Goal: Register for event/course

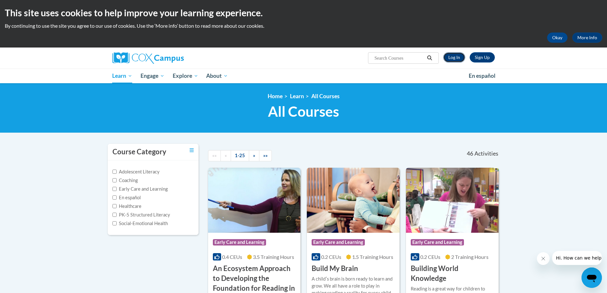
click at [452, 56] on link "Log In" at bounding box center [454, 57] width 22 height 10
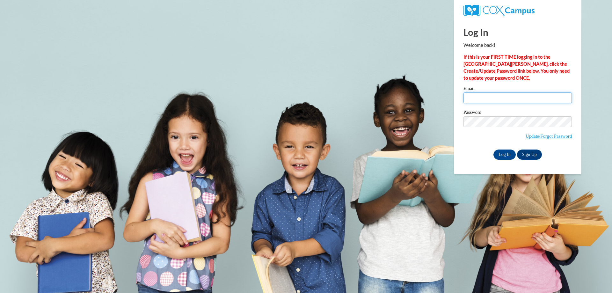
click at [487, 97] on input "Email" at bounding box center [517, 97] width 108 height 11
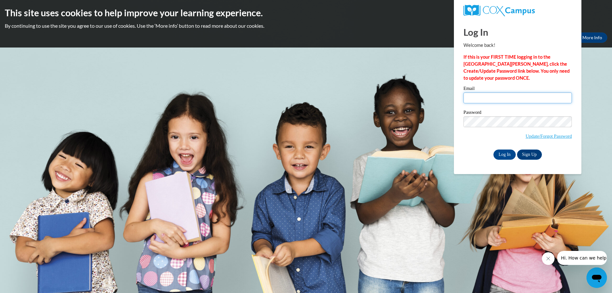
type input "[EMAIL_ADDRESS][DOMAIN_NAME]"
click at [535, 138] on link "Update/Forgot Password" at bounding box center [548, 135] width 46 height 5
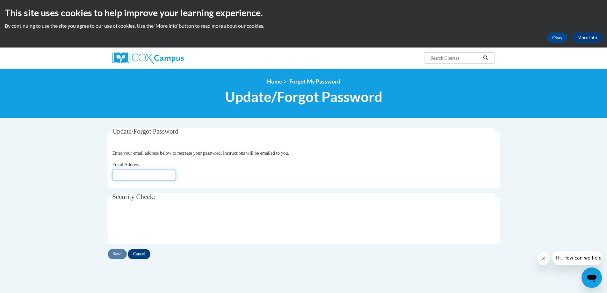
click at [147, 175] on input "Email Address" at bounding box center [144, 174] width 64 height 11
type input "[EMAIL_ADDRESS][DOMAIN_NAME]"
click at [117, 255] on input "Send" at bounding box center [117, 254] width 19 height 10
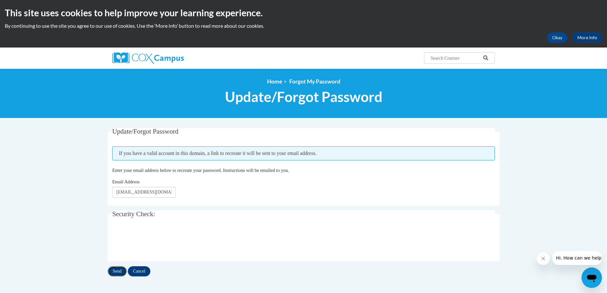
click at [114, 273] on input "Send" at bounding box center [117, 271] width 19 height 10
click at [147, 270] on input "Cancel" at bounding box center [139, 271] width 23 height 10
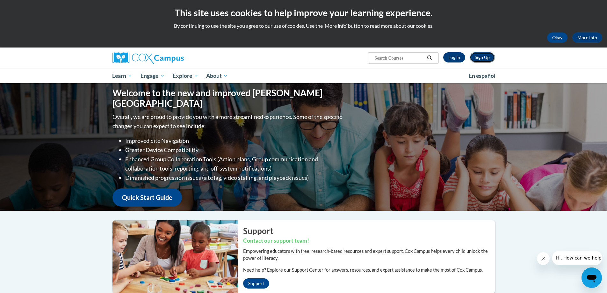
click at [484, 60] on link "Sign Up" at bounding box center [482, 57] width 25 height 10
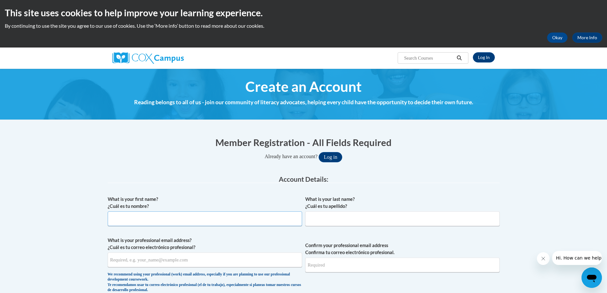
click at [203, 219] on input "What is your first name? ¿Cuál es tu nombre?" at bounding box center [205, 218] width 194 height 15
type input "[PERSON_NAME]"
type input "[EMAIL_ADDRESS][DOMAIN_NAME]"
type input "dgifford@lccaa.net"
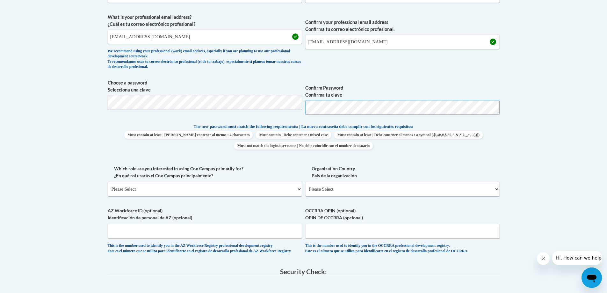
scroll to position [255, 0]
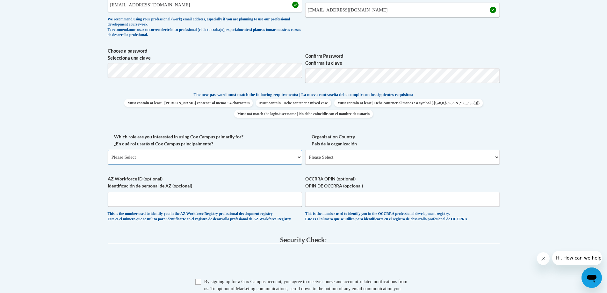
click at [183, 159] on select "Please Select College/University | Colegio/Universidad Community/Nonprofit Part…" at bounding box center [205, 157] width 194 height 15
select select "fbf2d438-af2f-41f8-98f1-81c410e29de3"
click at [108, 150] on select "Please Select College/University | Colegio/Universidad Community/Nonprofit Part…" at bounding box center [205, 157] width 194 height 15
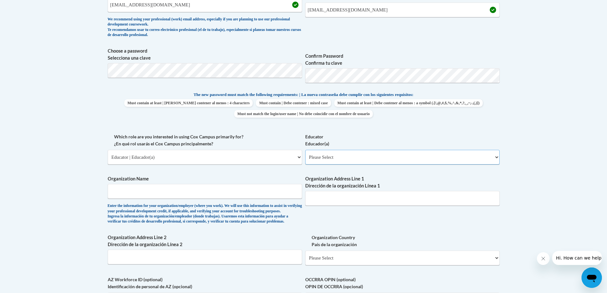
click at [386, 160] on select "Please Select Early Learning/Daycare Teacher/Family Home Care Provider | Maestr…" at bounding box center [402, 157] width 194 height 15
select select "6732b29e-f5f4-40e4-a595-7dafd2b8fb29"
click at [305, 150] on select "Please Select Early Learning/Daycare Teacher/Family Home Care Provider | Maestr…" at bounding box center [402, 157] width 194 height 15
click at [220, 204] on div "Enter the information for your organization/employer (where you work). We will …" at bounding box center [205, 213] width 194 height 21
click at [232, 195] on input "Organization Name" at bounding box center [205, 191] width 194 height 15
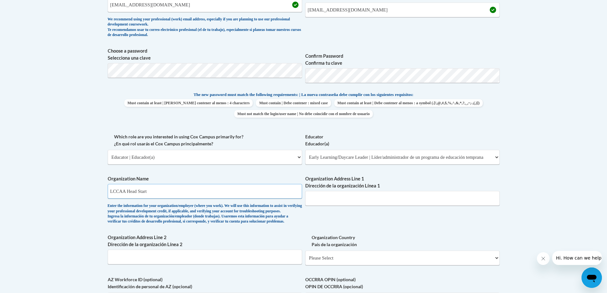
type input "LCCAA Head Start"
click at [326, 195] on input "Organization Address Line 1 Dirección de la organización Línea 1" at bounding box center [402, 198] width 194 height 15
type input "1949 Broadway Ave"
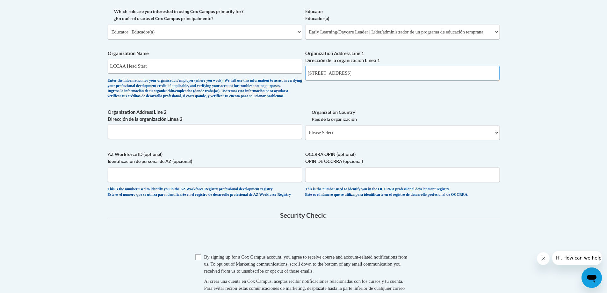
scroll to position [382, 0]
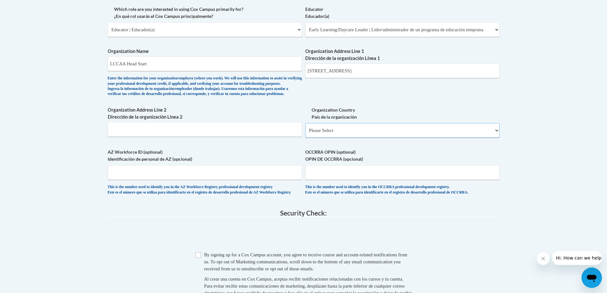
click at [377, 138] on select "Please Select United States | Estados Unidos Outside of the United States | Fue…" at bounding box center [402, 130] width 194 height 15
select select "ad49bcad-a171-4b2e-b99c-48b446064914"
click at [305, 133] on select "Please Select United States | Estados Unidos Outside of the United States | Fue…" at bounding box center [402, 130] width 194 height 15
select select
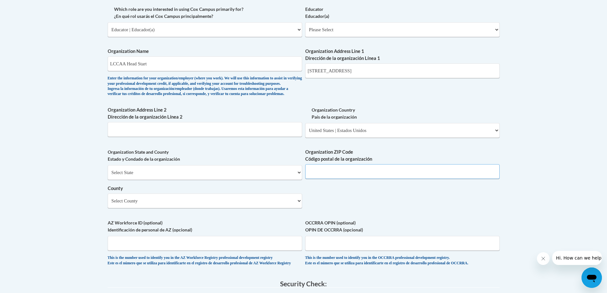
click at [386, 179] on input "Organization ZIP Code Código postal de la organización" at bounding box center [402, 171] width 194 height 15
type input "1"
type input "44052"
click at [419, 213] on div "What is your first name? ¿Cuál es tu nombre? Diana What is your last name? ¿Cuá…" at bounding box center [304, 41] width 392 height 462
click at [226, 208] on select "Select County Adams Allen Ashland Ashtabula Athens Auglaize Belmont Brown Butle…" at bounding box center [205, 200] width 194 height 15
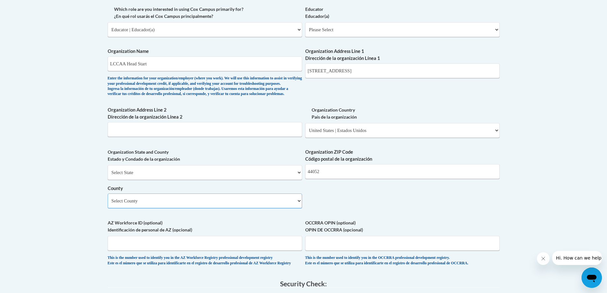
select select "Lorain"
click at [108, 204] on select "Select County Adams Allen Ashland Ashtabula Athens Auglaize Belmont Brown Butle…" at bounding box center [205, 200] width 194 height 15
click at [552, 219] on body "This site uses cookies to help improve your learning experience. By continuing …" at bounding box center [303, 88] width 607 height 941
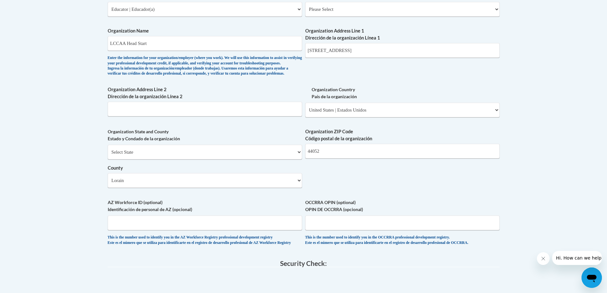
scroll to position [414, 0]
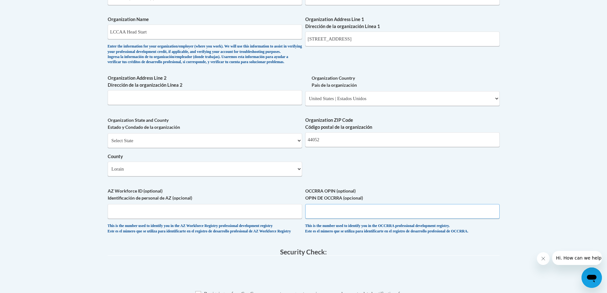
click at [346, 219] on input "OCCRRA OPIN (optional) OPIN DE OCCRRA (opcional)" at bounding box center [402, 211] width 194 height 15
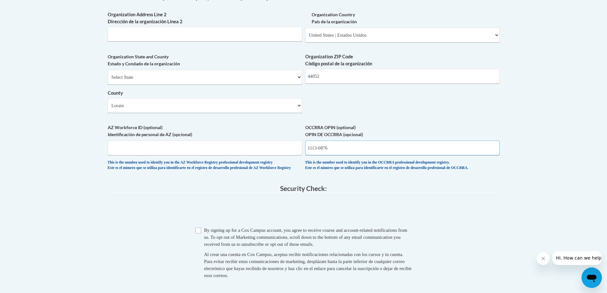
scroll to position [478, 0]
type input "1113-0876"
click at [198, 233] on input "Checkbox" at bounding box center [198, 230] width 6 height 6
checkbox input "true"
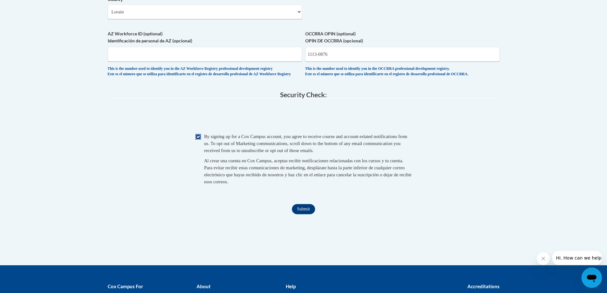
scroll to position [573, 0]
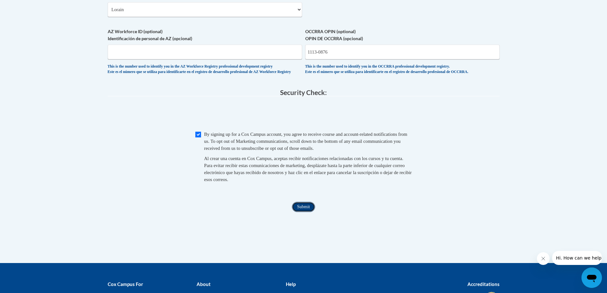
click at [299, 212] on input "Submit" at bounding box center [303, 207] width 23 height 10
drag, startPoint x: 330, startPoint y: 64, endPoint x: 305, endPoint y: 64, distance: 25.5
type input "11130876"
click at [309, 212] on input "Submit" at bounding box center [303, 207] width 23 height 10
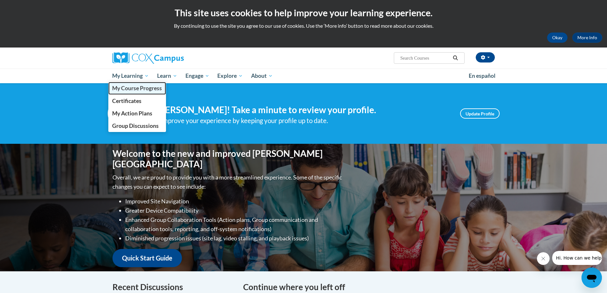
click at [121, 87] on span "My Course Progress" at bounding box center [137, 88] width 50 height 7
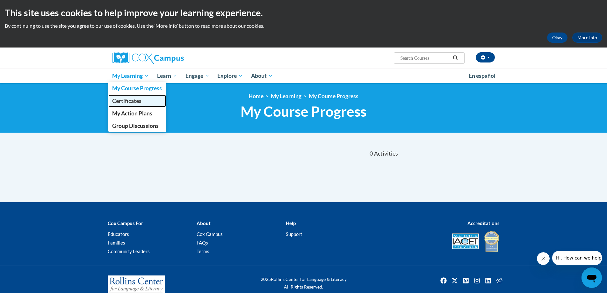
click at [130, 100] on span "Certificates" at bounding box center [126, 100] width 29 height 7
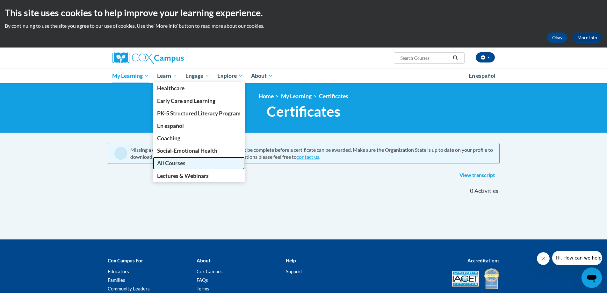
click at [167, 162] on span "All Courses" at bounding box center [171, 163] width 28 height 7
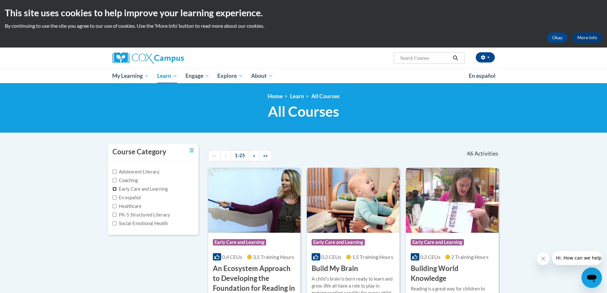
click at [116, 188] on input "Early Care and Learning" at bounding box center [114, 189] width 4 height 4
checkbox input "true"
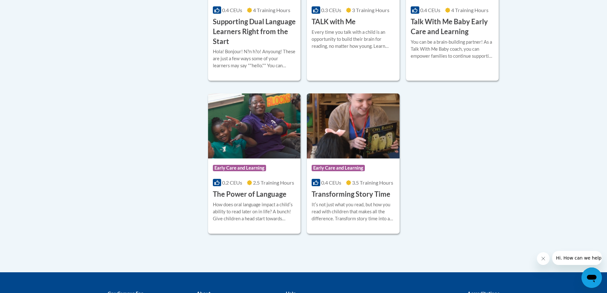
scroll to position [938, 0]
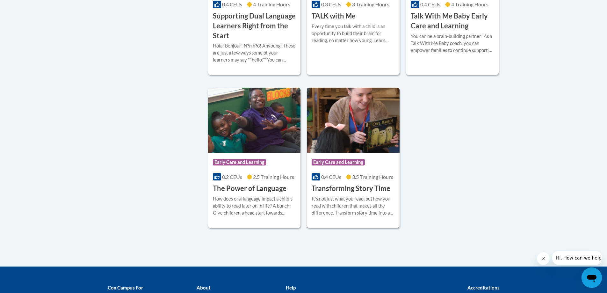
click at [351, 193] on h3 "Transforming Story Time" at bounding box center [351, 188] width 79 height 10
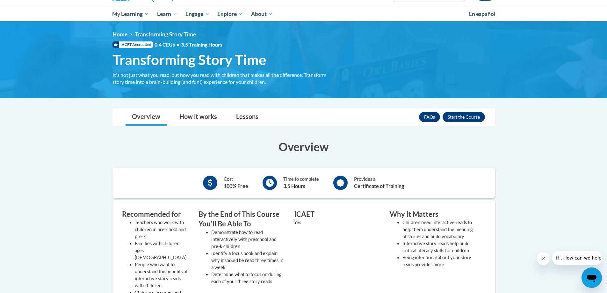
scroll to position [64, 0]
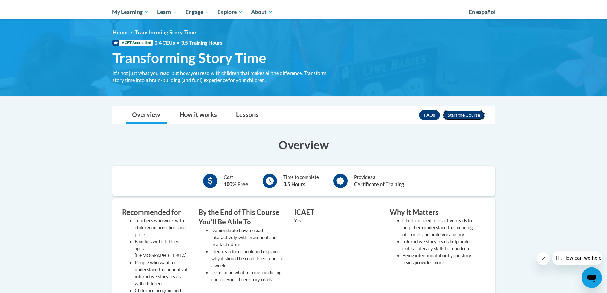
click at [468, 114] on button "Enroll" at bounding box center [463, 115] width 42 height 10
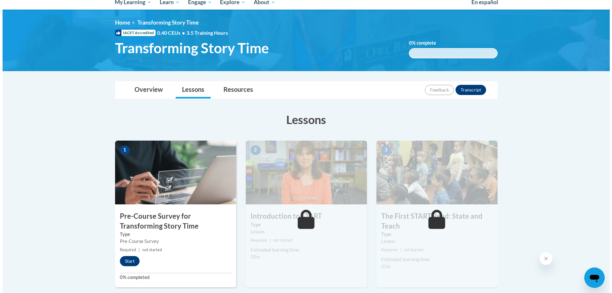
scroll to position [96, 0]
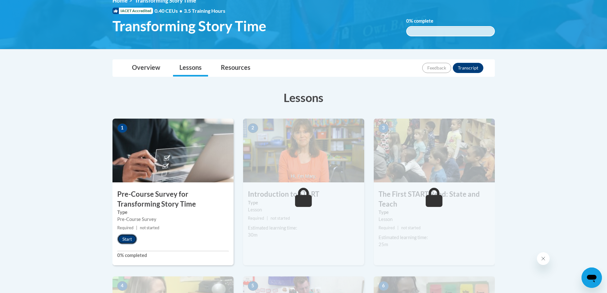
click at [126, 241] on button "Start" at bounding box center [127, 239] width 20 height 10
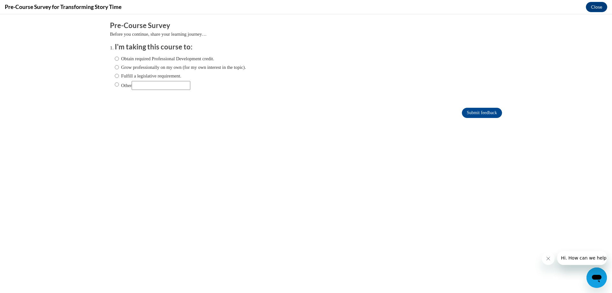
scroll to position [0, 0]
click at [115, 59] on input "Obtain required Professional Development credit." at bounding box center [117, 58] width 4 height 7
radio input "true"
click at [115, 66] on input "Grow professionally on my own (for my own interest in the topic)." at bounding box center [117, 67] width 4 height 7
radio input "true"
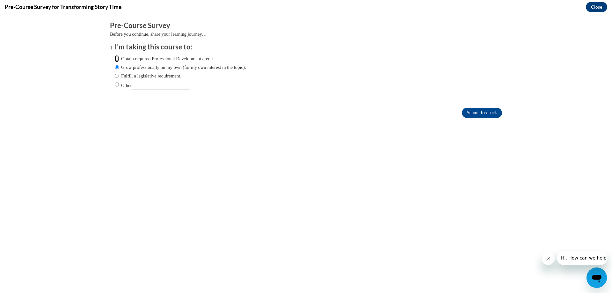
click at [115, 56] on input "Obtain required Professional Development credit." at bounding box center [117, 58] width 4 height 7
radio input "true"
click at [469, 111] on input "Submit feedback" at bounding box center [482, 113] width 40 height 10
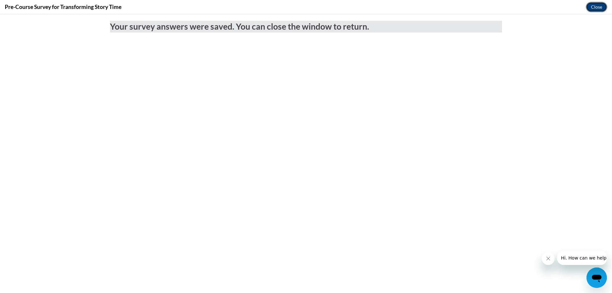
click at [592, 10] on button "Close" at bounding box center [596, 7] width 21 height 10
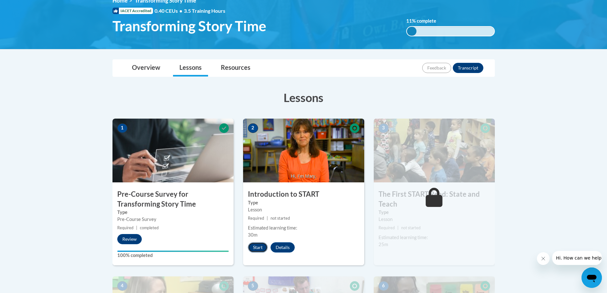
click at [264, 242] on button "Start" at bounding box center [258, 247] width 20 height 10
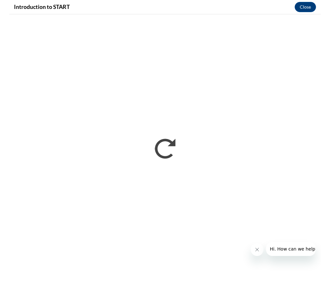
scroll to position [96, 0]
